Goal: Task Accomplishment & Management: Manage account settings

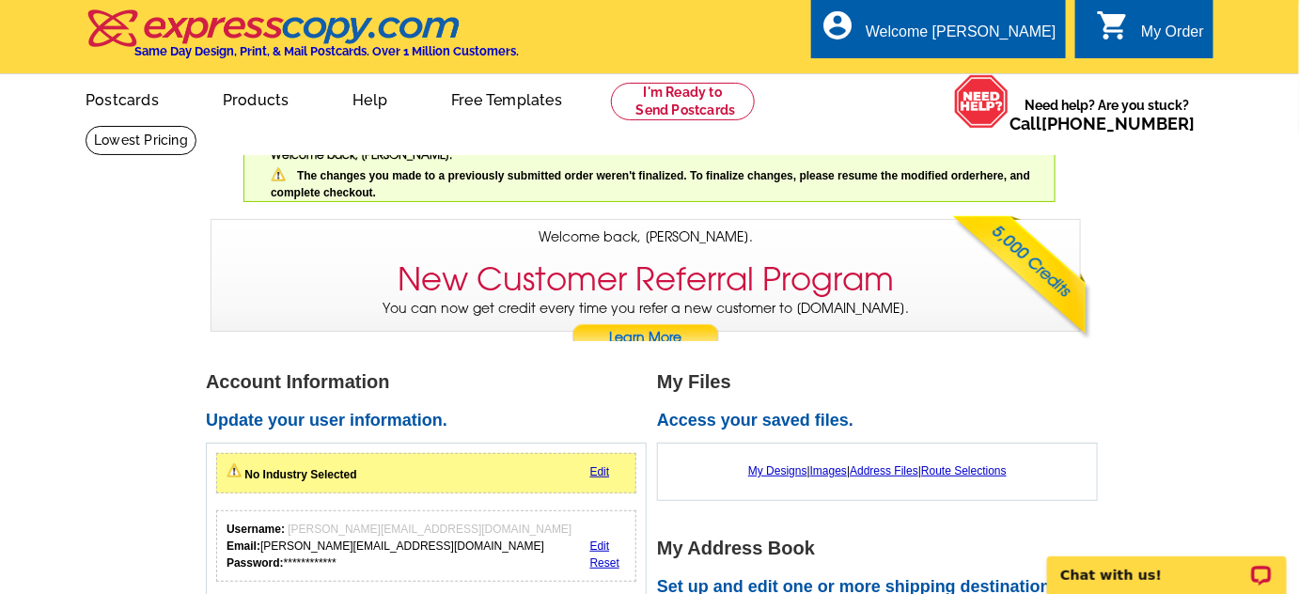
scroll to position [228, 0]
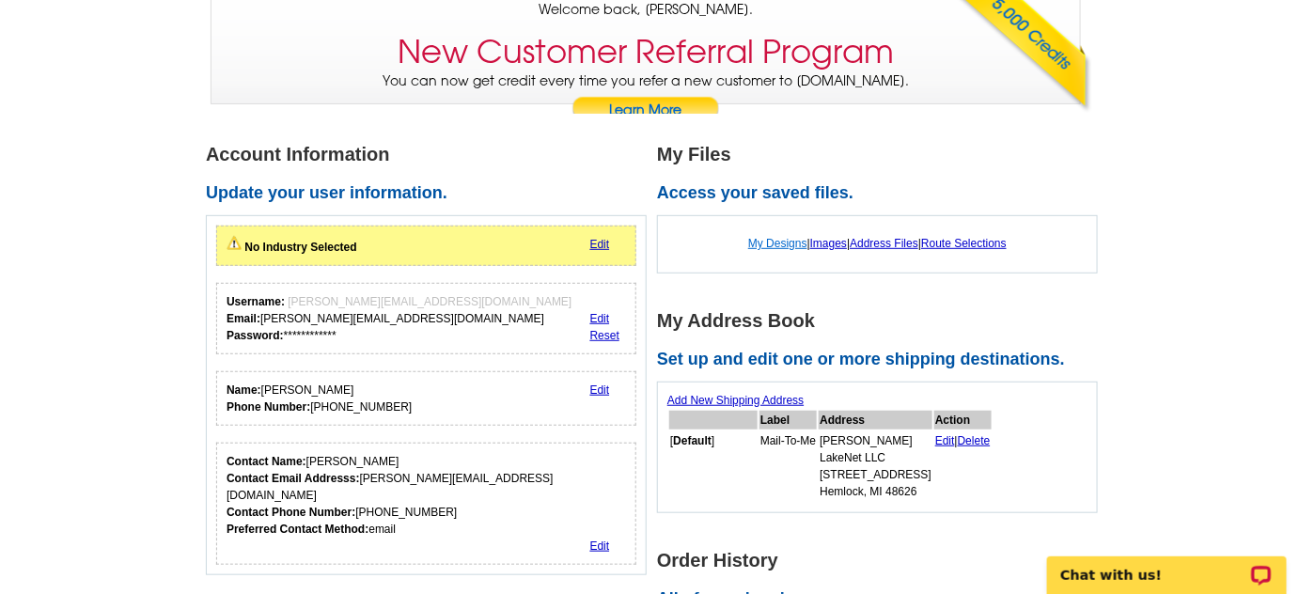
click at [774, 241] on link "My Designs" at bounding box center [777, 243] width 59 height 13
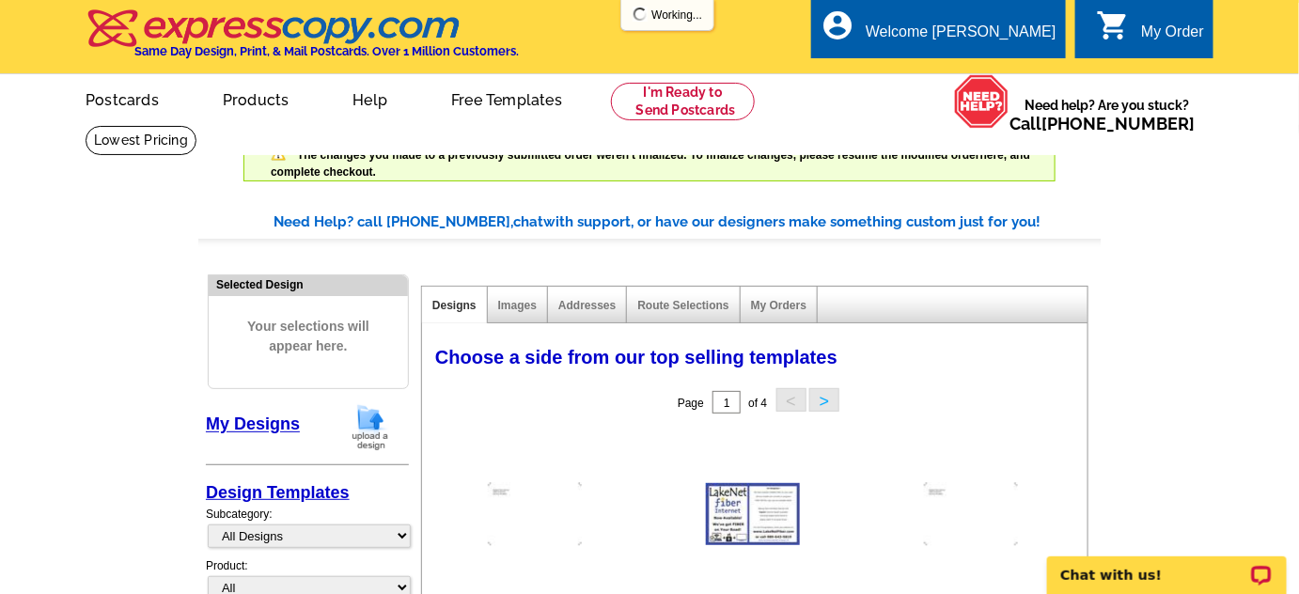
scroll to position [228, 0]
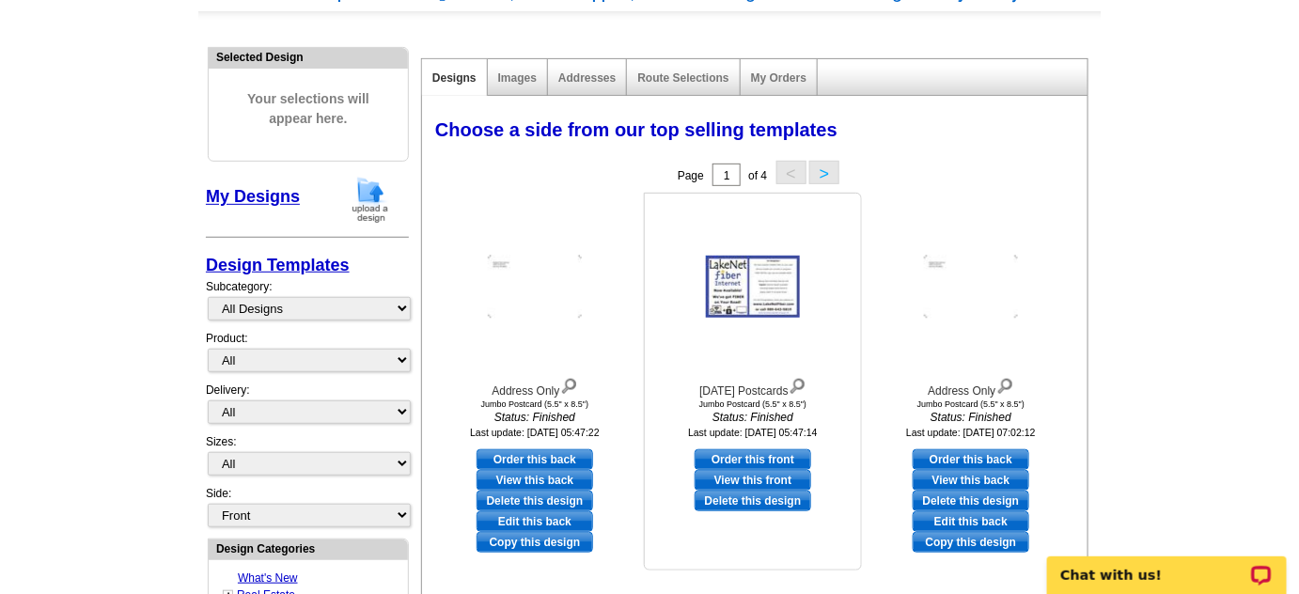
click at [763, 290] on img at bounding box center [753, 287] width 94 height 62
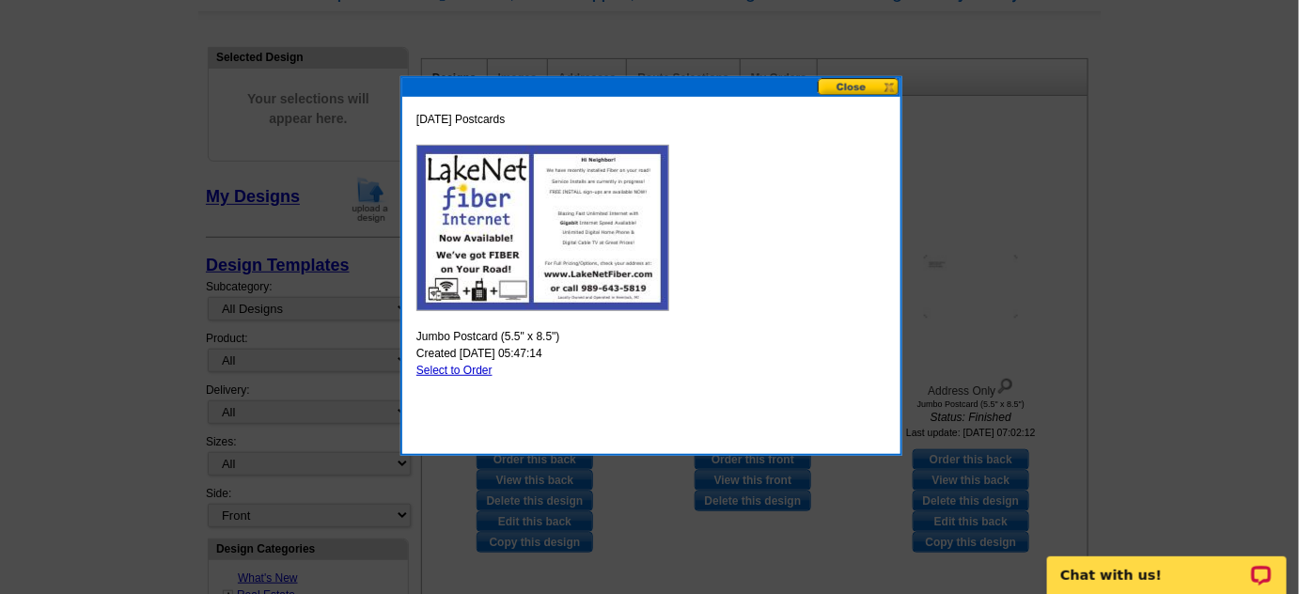
click at [550, 228] on img at bounding box center [542, 228] width 253 height 166
click at [490, 161] on img at bounding box center [542, 228] width 253 height 166
click at [867, 88] on button at bounding box center [859, 87] width 83 height 18
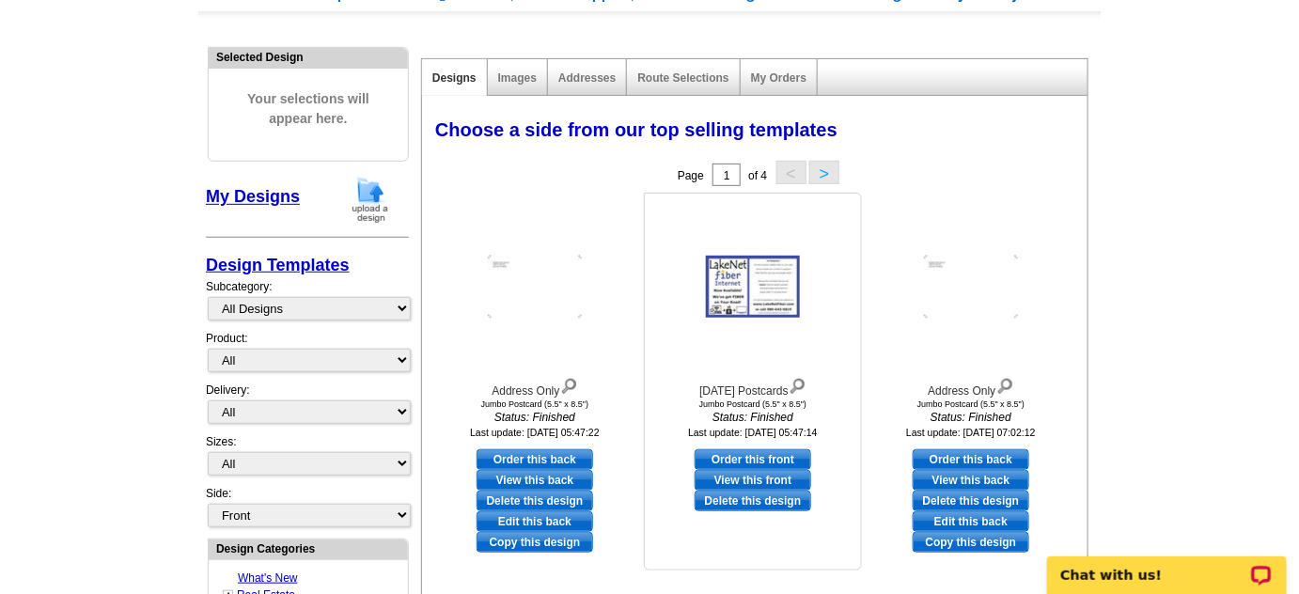
click at [757, 478] on link "View this front" at bounding box center [753, 480] width 117 height 21
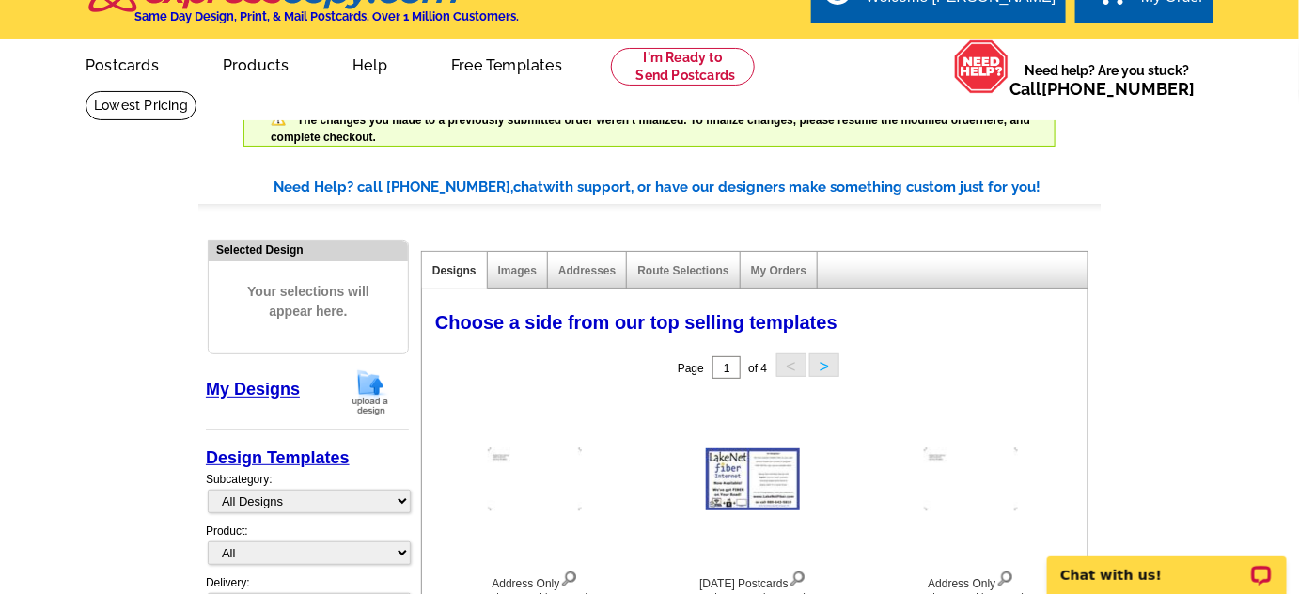
scroll to position [0, 0]
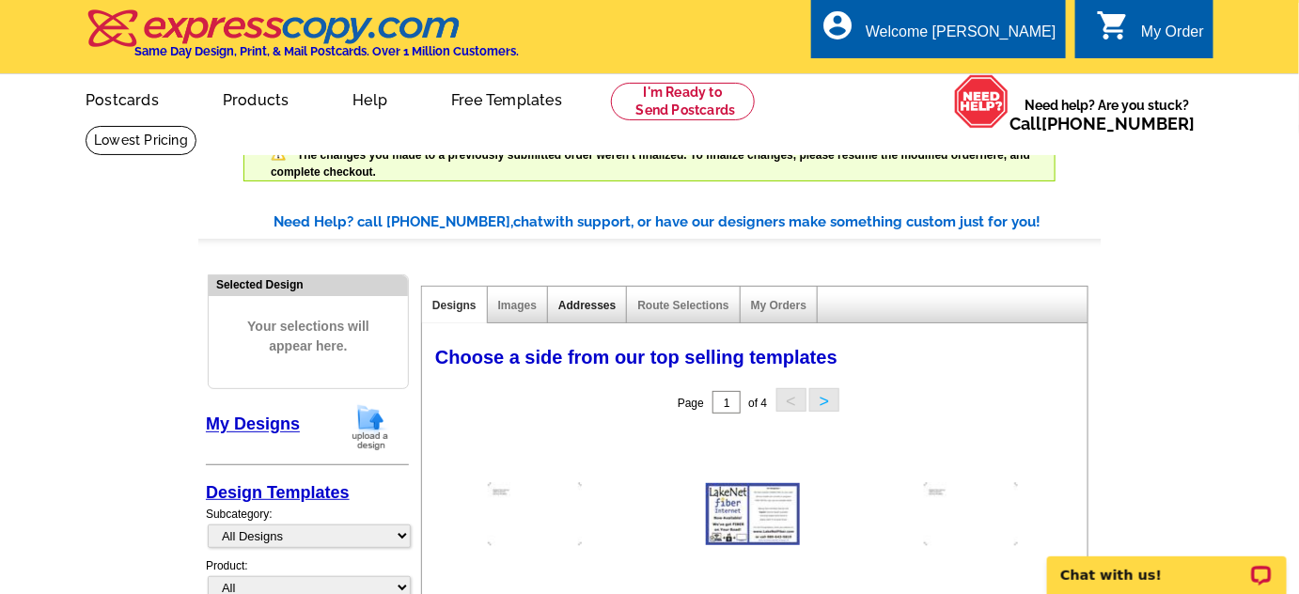
click at [579, 306] on link "Addresses" at bounding box center [586, 305] width 57 height 13
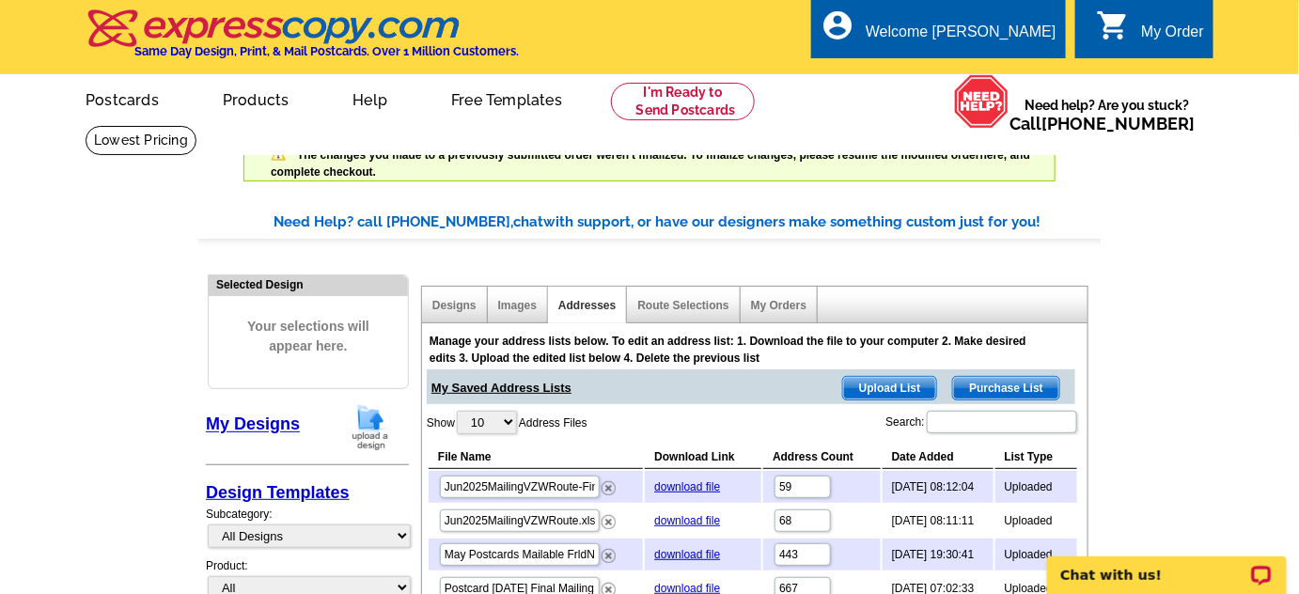
scroll to position [228, 0]
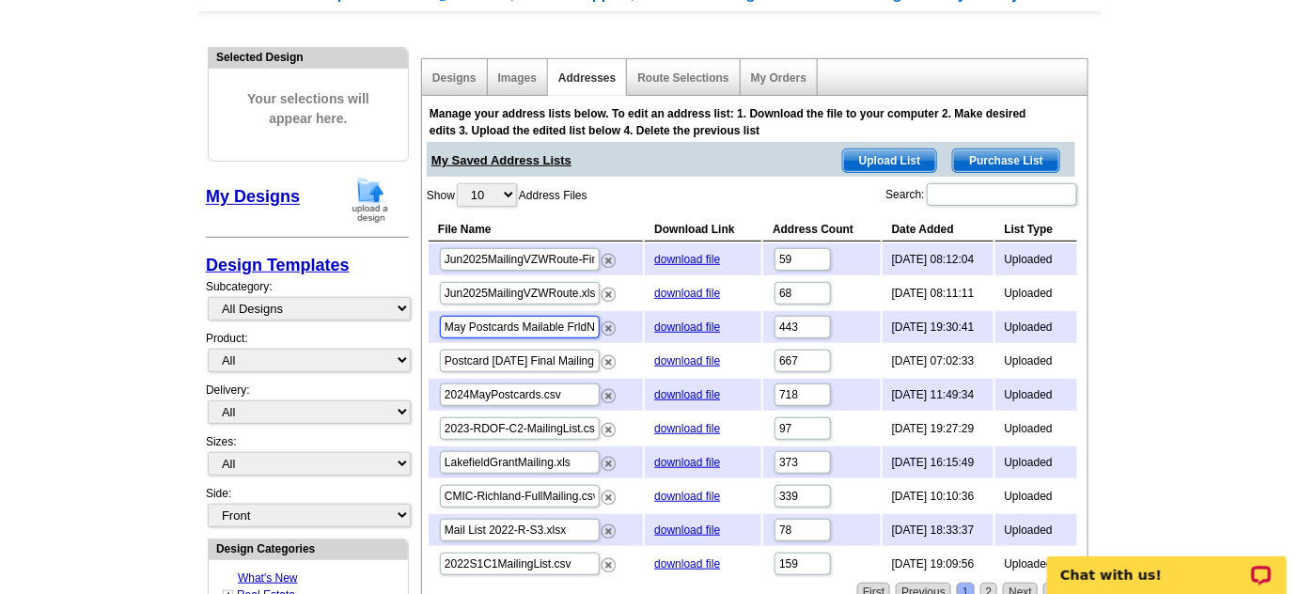
click at [542, 324] on input "May Postcards Mailable FrldNorth.xlsx" at bounding box center [520, 327] width 160 height 23
click at [497, 357] on input "Postcard Mar 2025 Final Mailing.xlsx" at bounding box center [520, 361] width 160 height 23
